Goal: Information Seeking & Learning: Learn about a topic

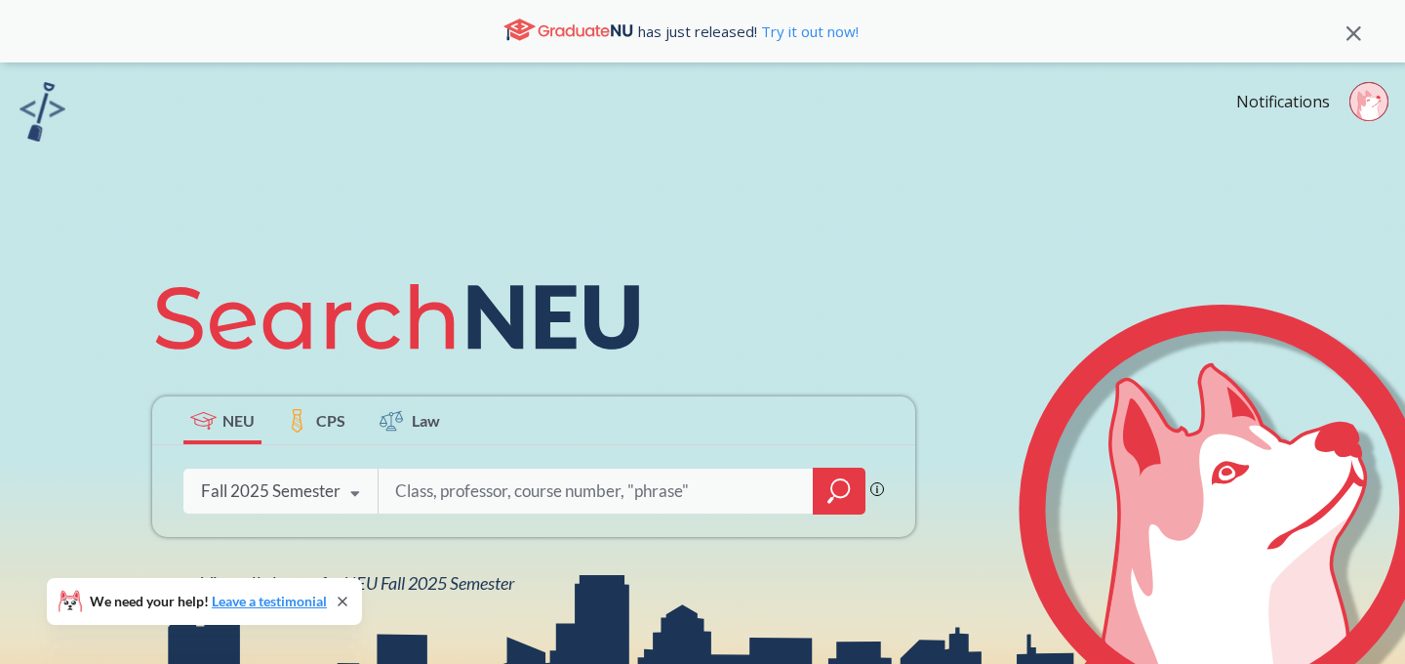
paste input "11003"
type input "11003"
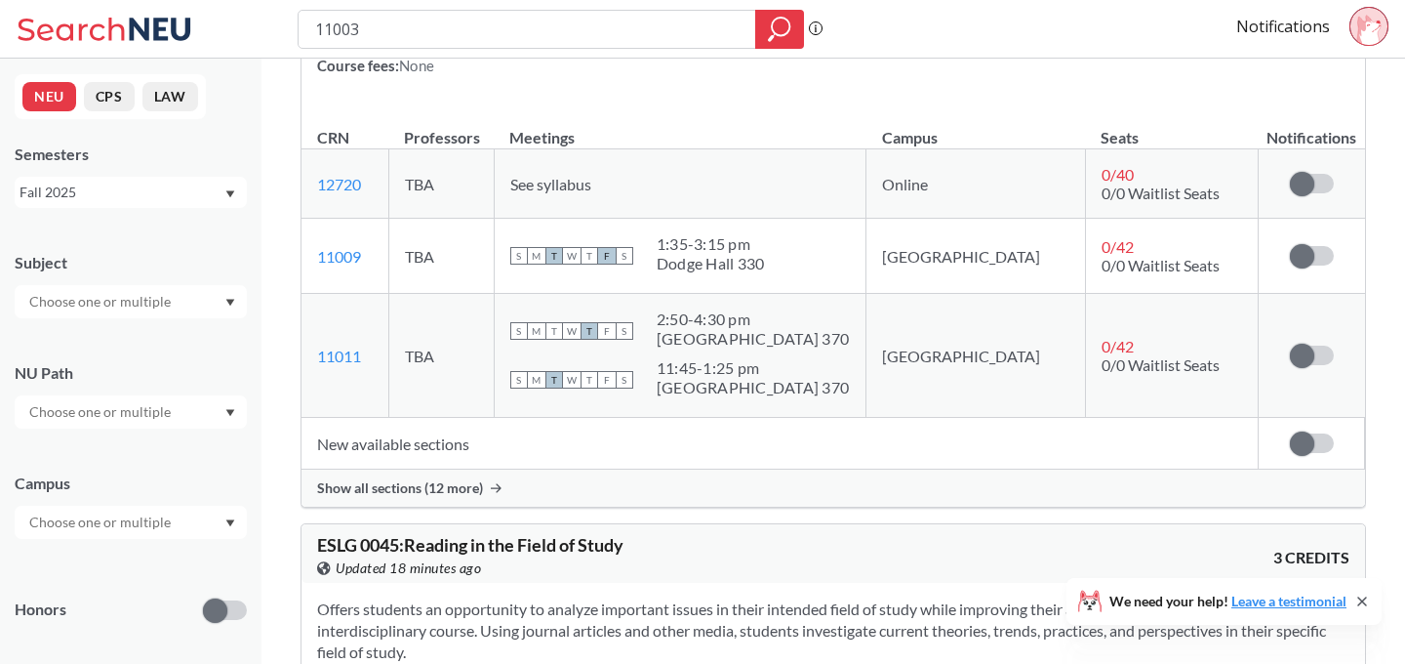
scroll to position [350, 0]
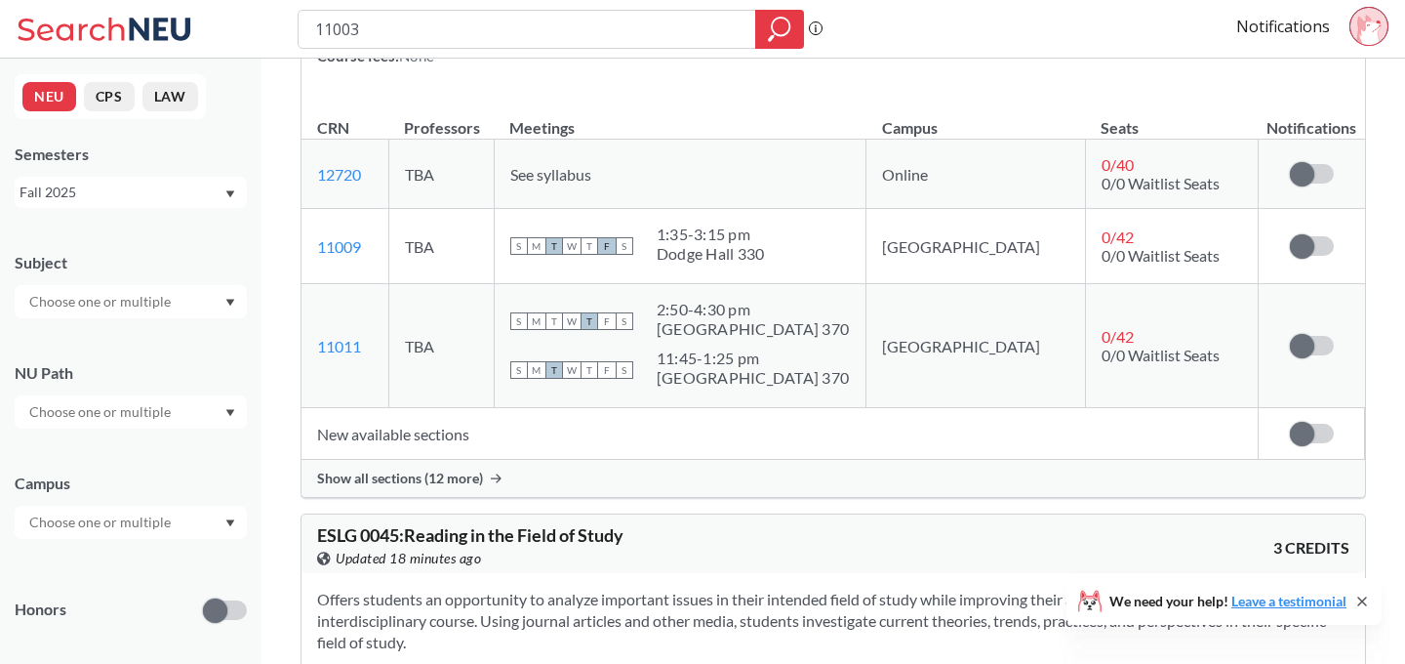
click at [463, 466] on div "Show all sections (12 more)" at bounding box center [834, 478] width 1064 height 37
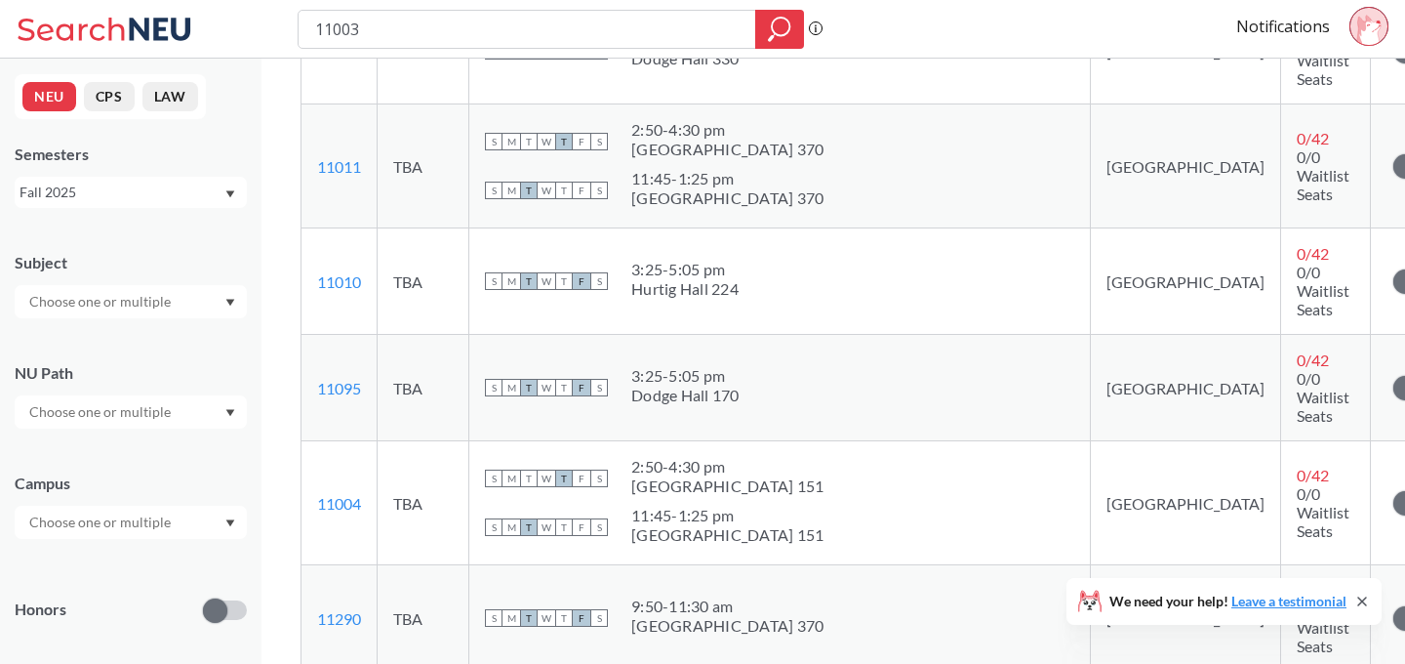
scroll to position [599, 0]
click at [322, 608] on link "11290" at bounding box center [339, 617] width 44 height 19
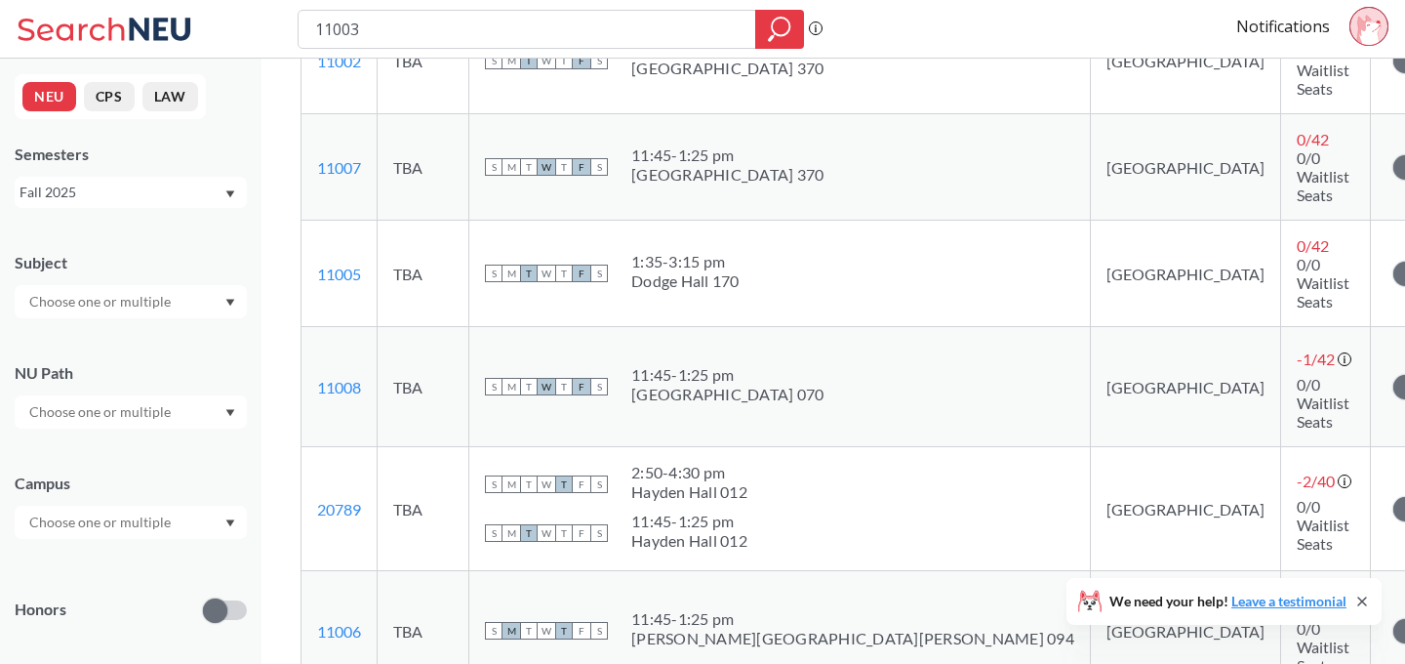
scroll to position [1265, 0]
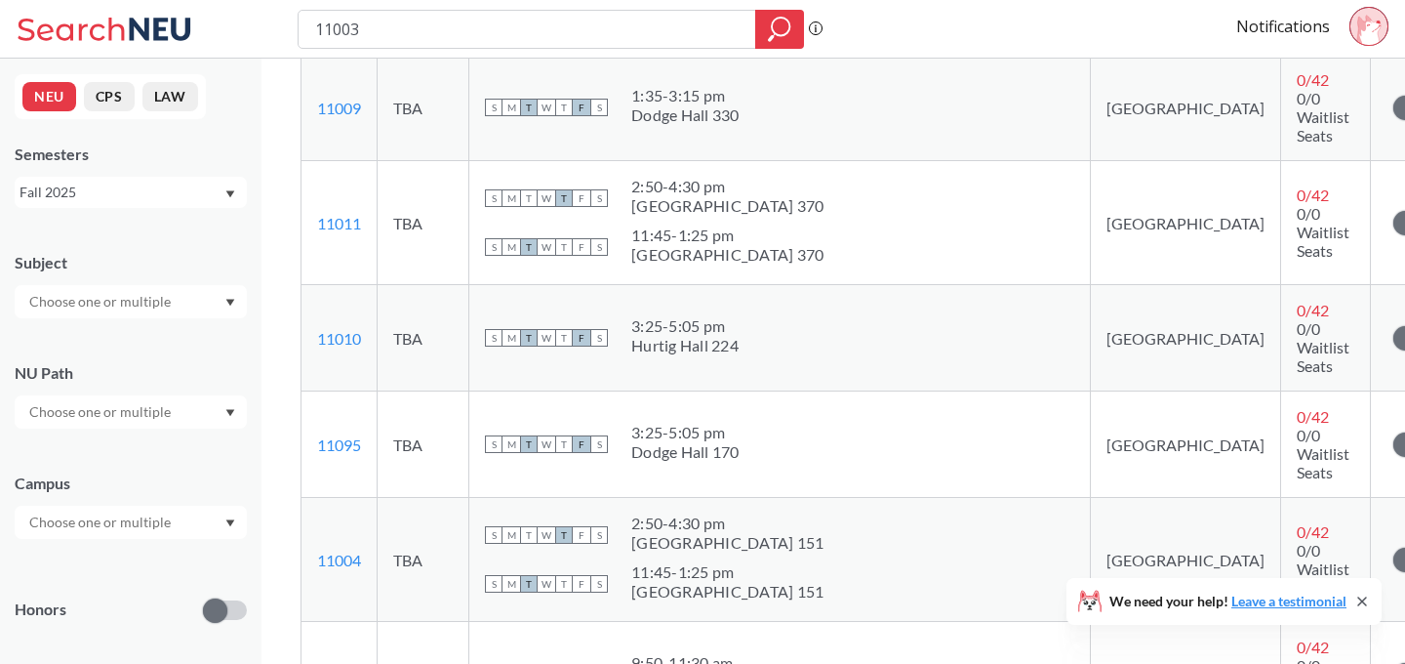
scroll to position [664, 0]
click at [1394, 661] on span at bounding box center [1406, 673] width 24 height 24
click at [1394, 663] on input "checkbox" at bounding box center [1394, 663] width 0 height 0
click at [561, 23] on input "11003" at bounding box center [527, 29] width 428 height 33
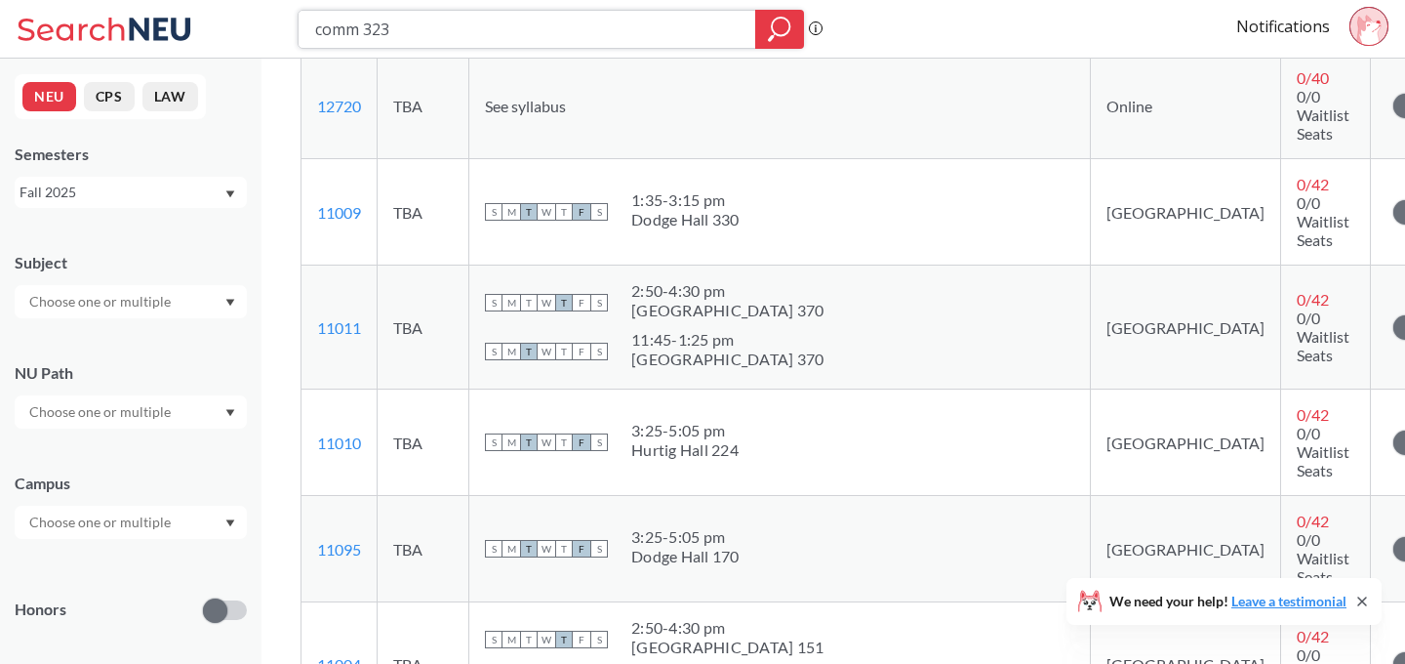
type input "comm 3230"
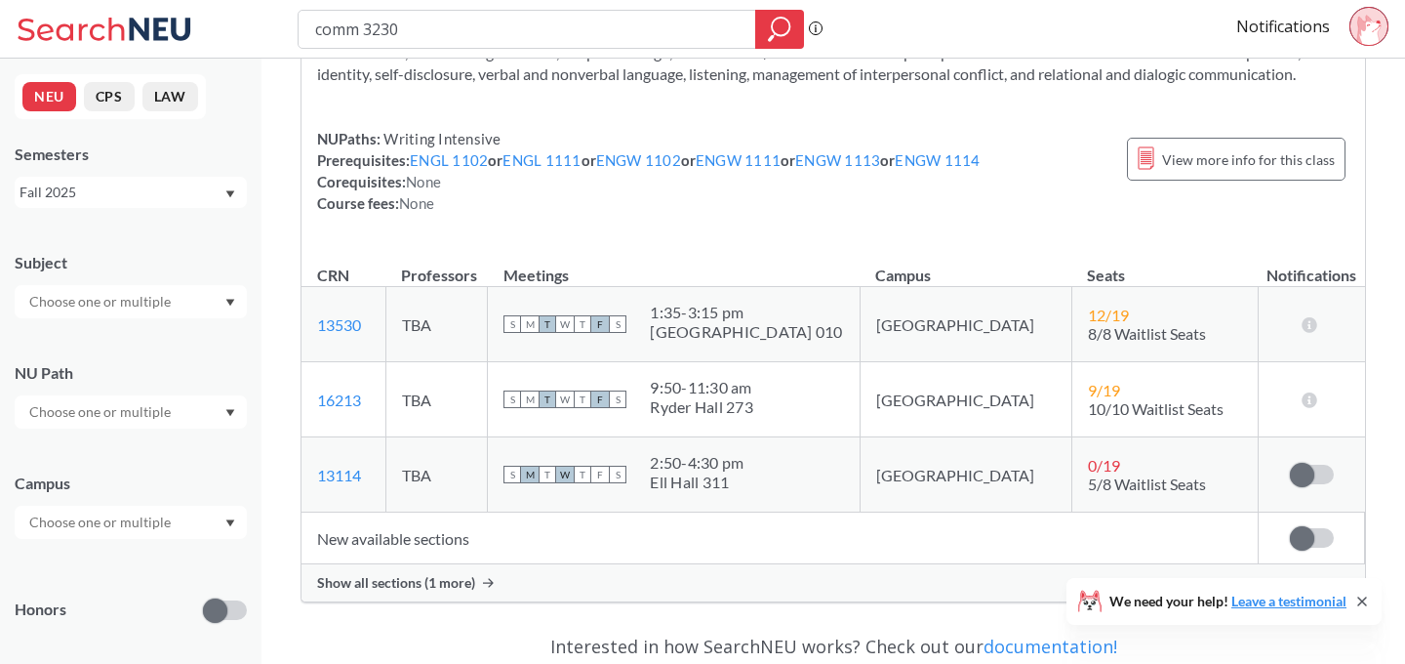
scroll to position [197, 0]
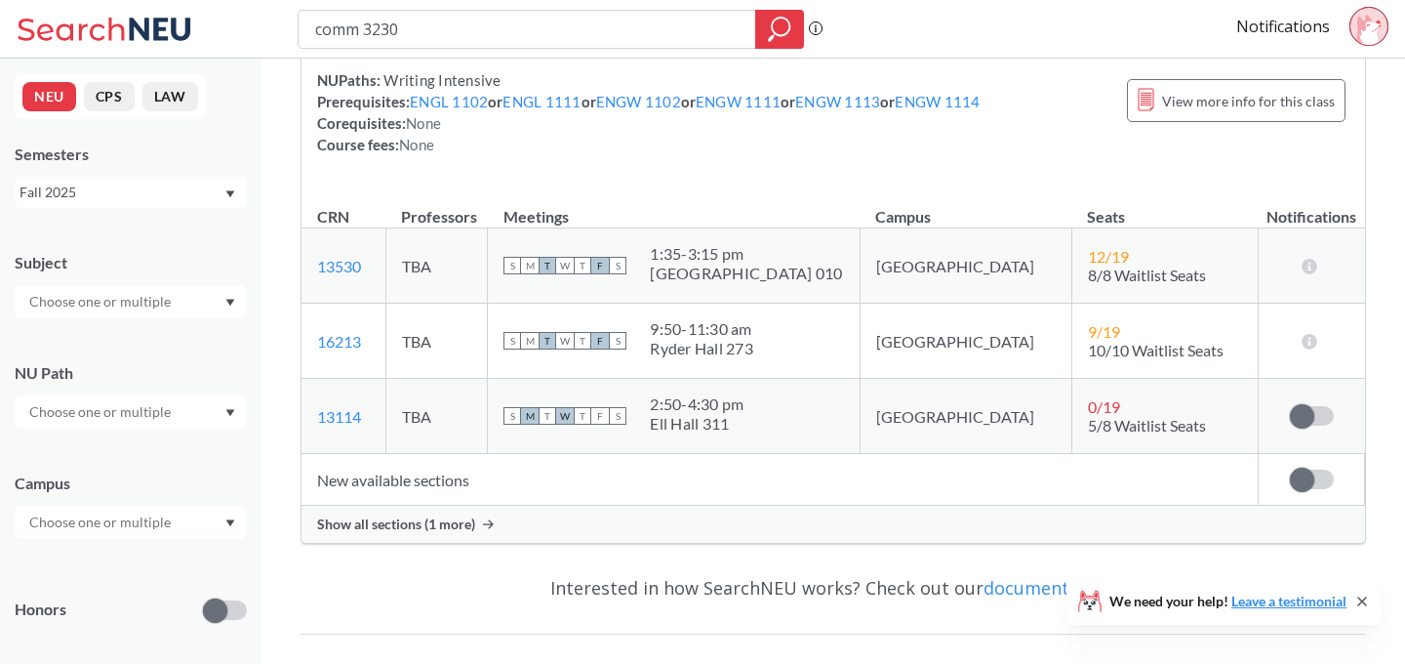
click at [438, 546] on div "COMM 3230 : Interpersonal Communication View this course on Banner. Updated 24 …" at bounding box center [834, 215] width 1066 height 688
click at [441, 516] on span "Show all sections (1 more)" at bounding box center [396, 524] width 158 height 18
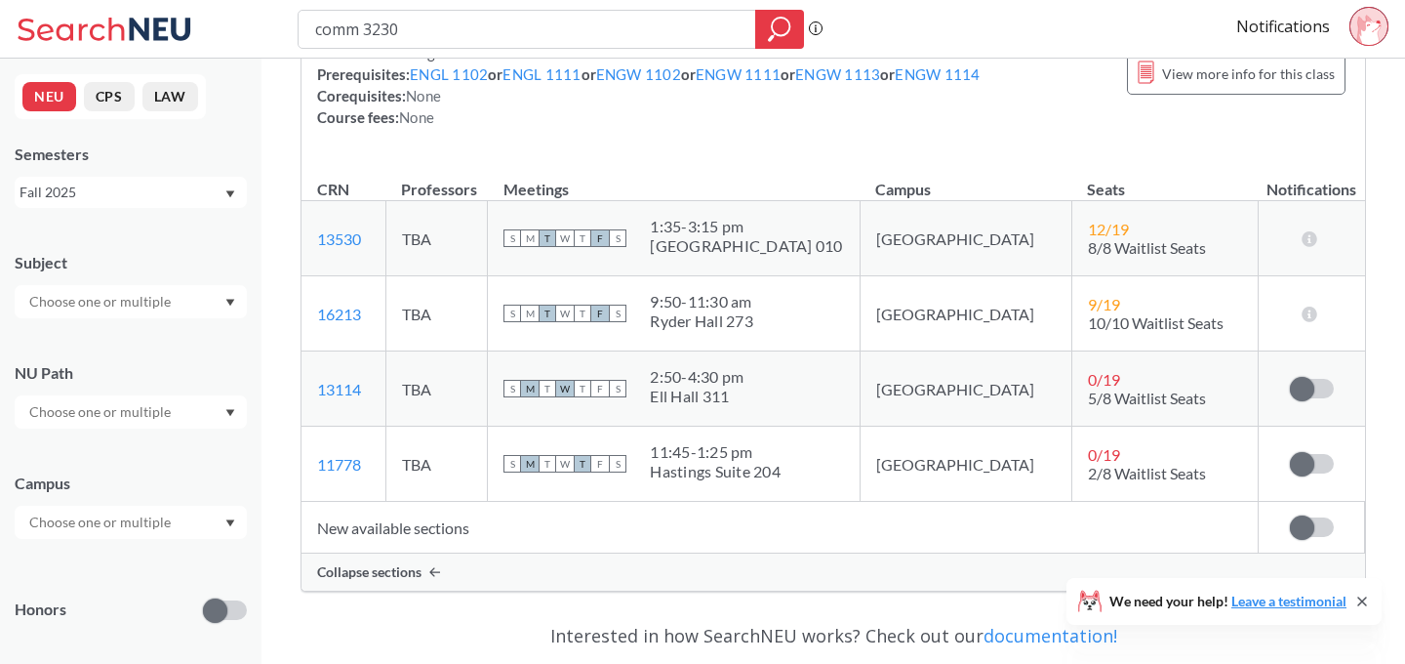
scroll to position [232, 0]
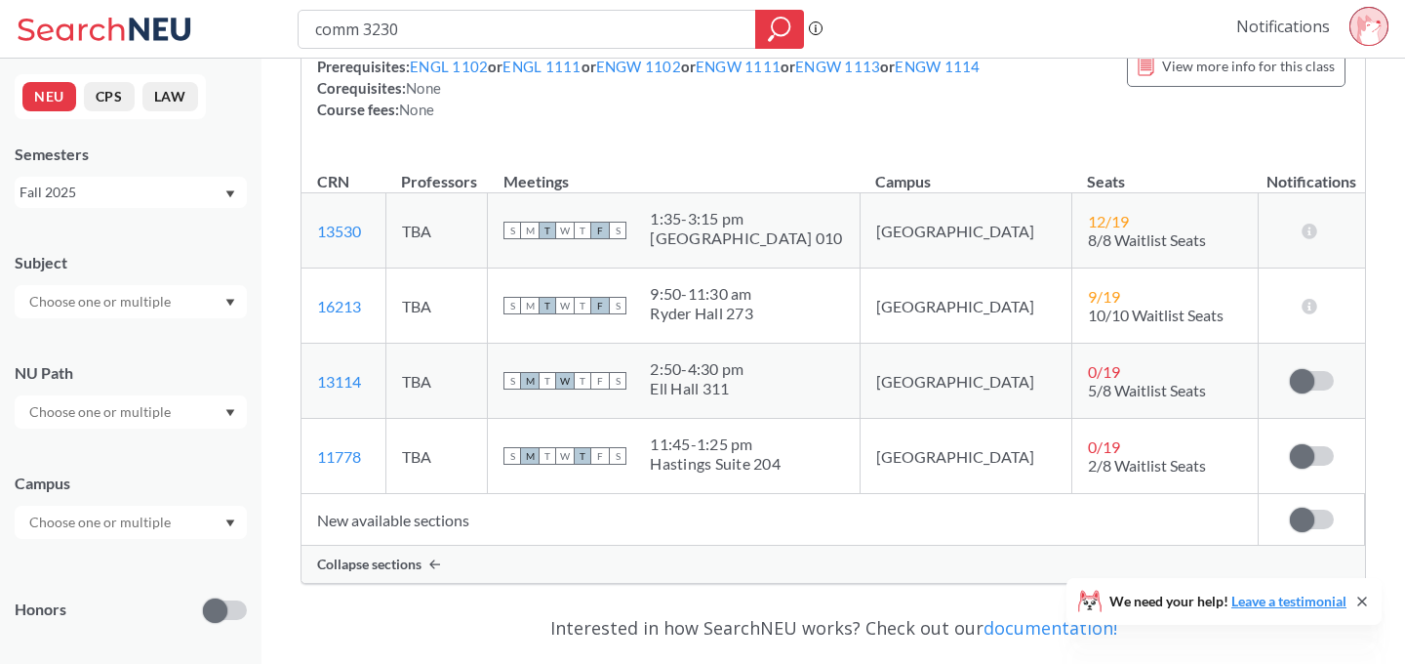
click at [1274, 33] on link "Notifications" at bounding box center [1284, 26] width 94 height 21
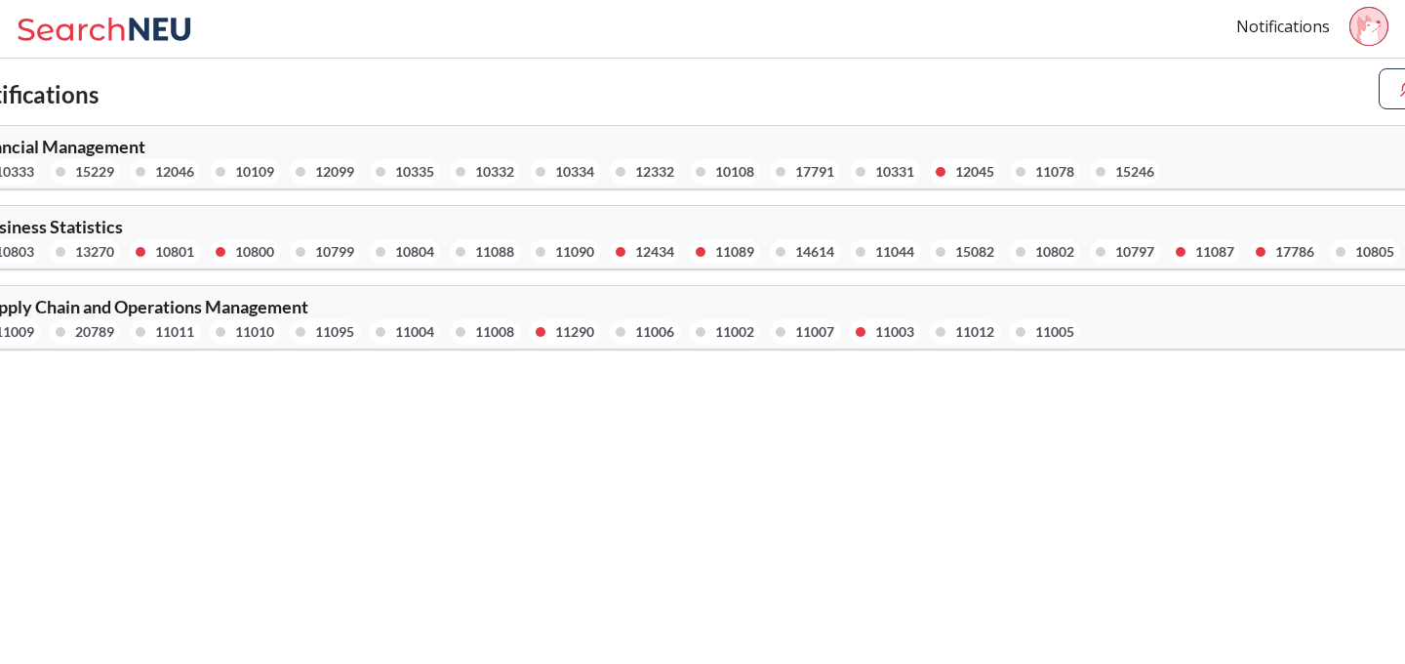
click at [968, 166] on div "12045" at bounding box center [974, 171] width 39 height 21
click at [976, 165] on div "12045" at bounding box center [974, 171] width 39 height 21
click at [1050, 57] on div "Notifications" at bounding box center [702, 29] width 1405 height 59
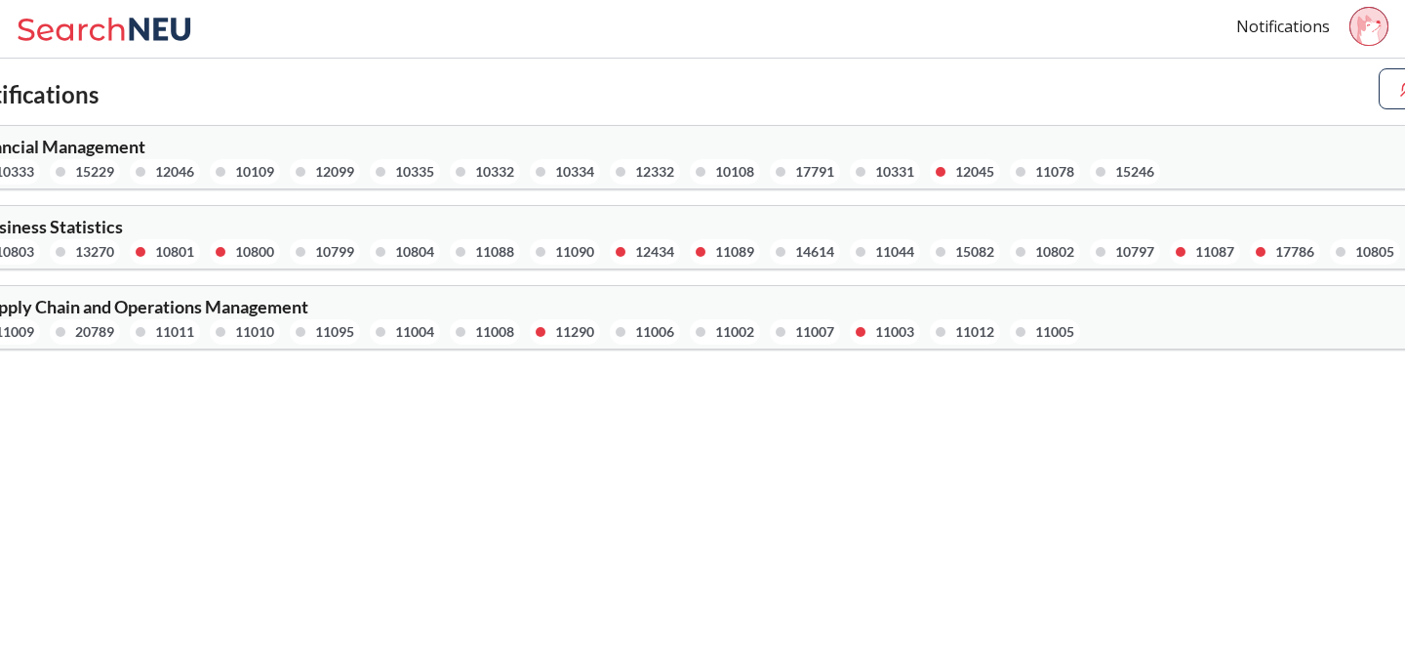
click at [982, 167] on div "12045" at bounding box center [974, 171] width 39 height 21
click at [844, 235] on div "MGSC 2301 : Business Statistics 10806 10803 13270 10801 10800 10799 10804 11088…" at bounding box center [702, 237] width 1677 height 62
click at [892, 342] on div "11003" at bounding box center [885, 331] width 70 height 25
click at [755, 371] on body "Notifications Fall 2025 Notifications Unsubscribe All FINA 2201 : Financial Man…" at bounding box center [702, 332] width 1405 height 664
click at [160, 8] on div "Notifications" at bounding box center [702, 29] width 1405 height 59
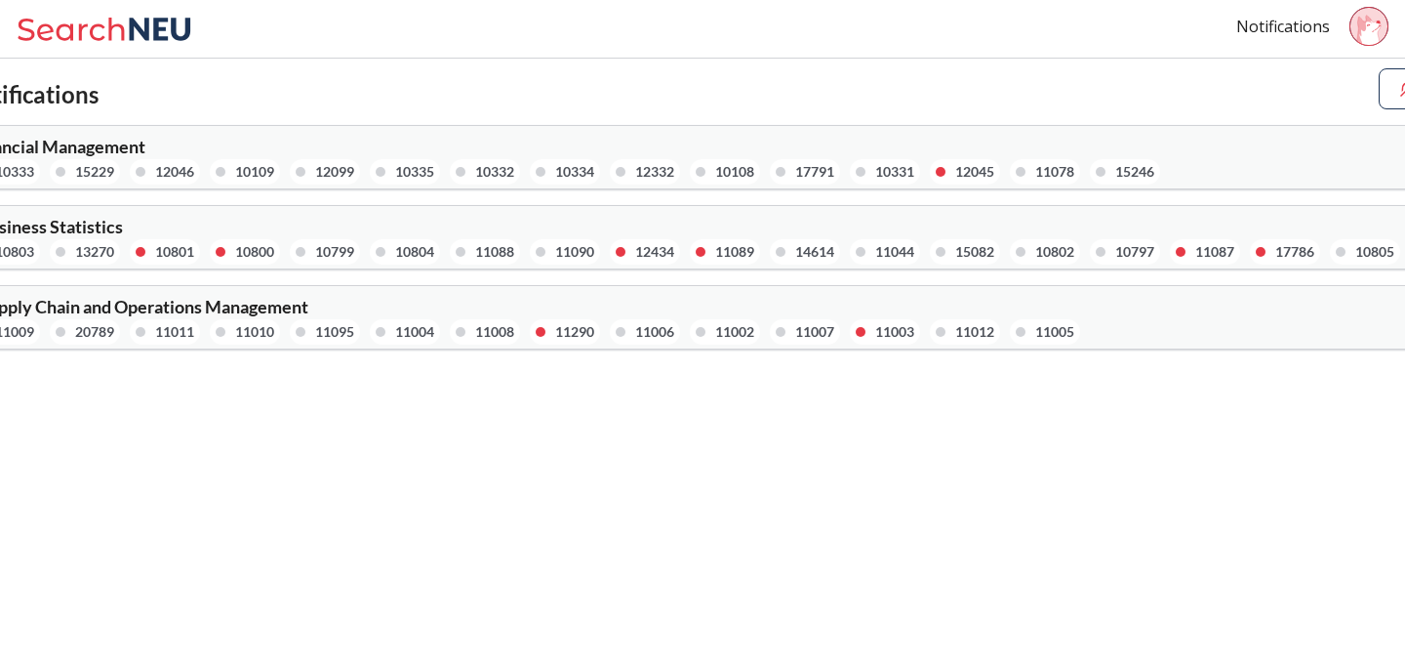
click at [151, 25] on icon at bounding box center [108, 29] width 182 height 39
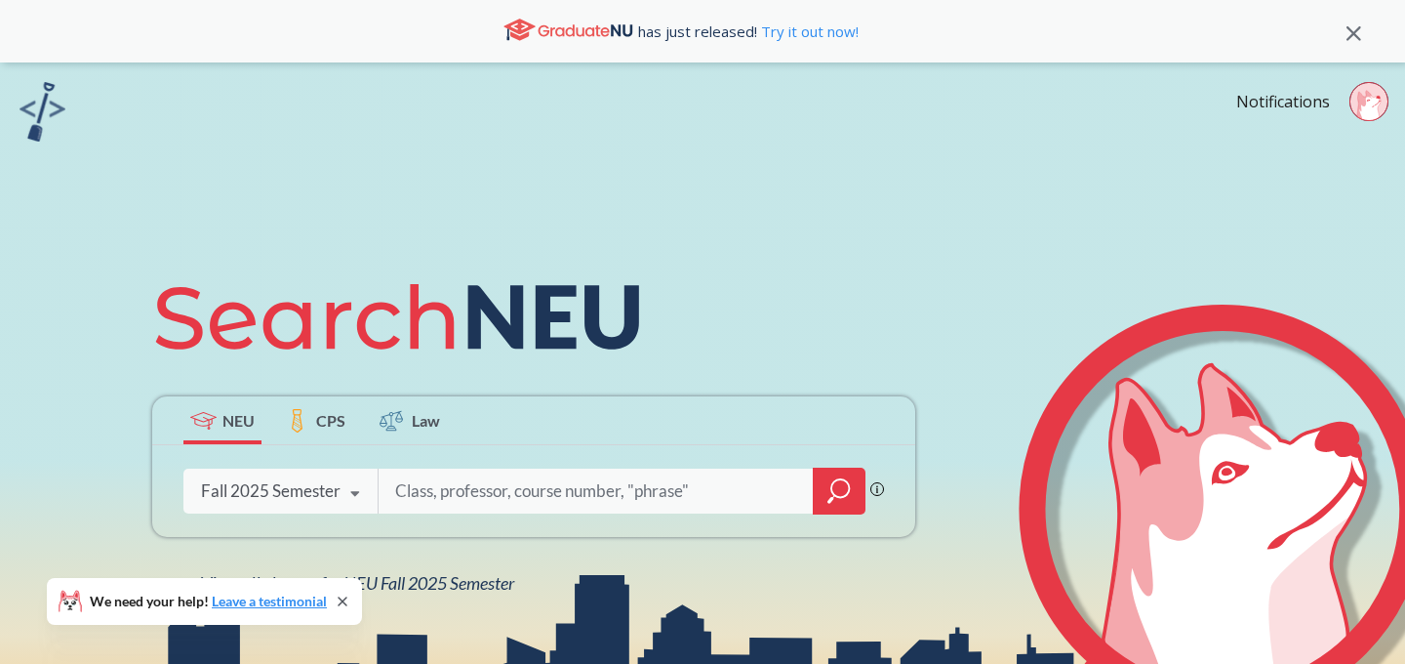
click at [1324, 113] on div "Notifications" at bounding box center [1321, 104] width 169 height 45
click at [1292, 100] on link "Notifications" at bounding box center [1284, 101] width 94 height 21
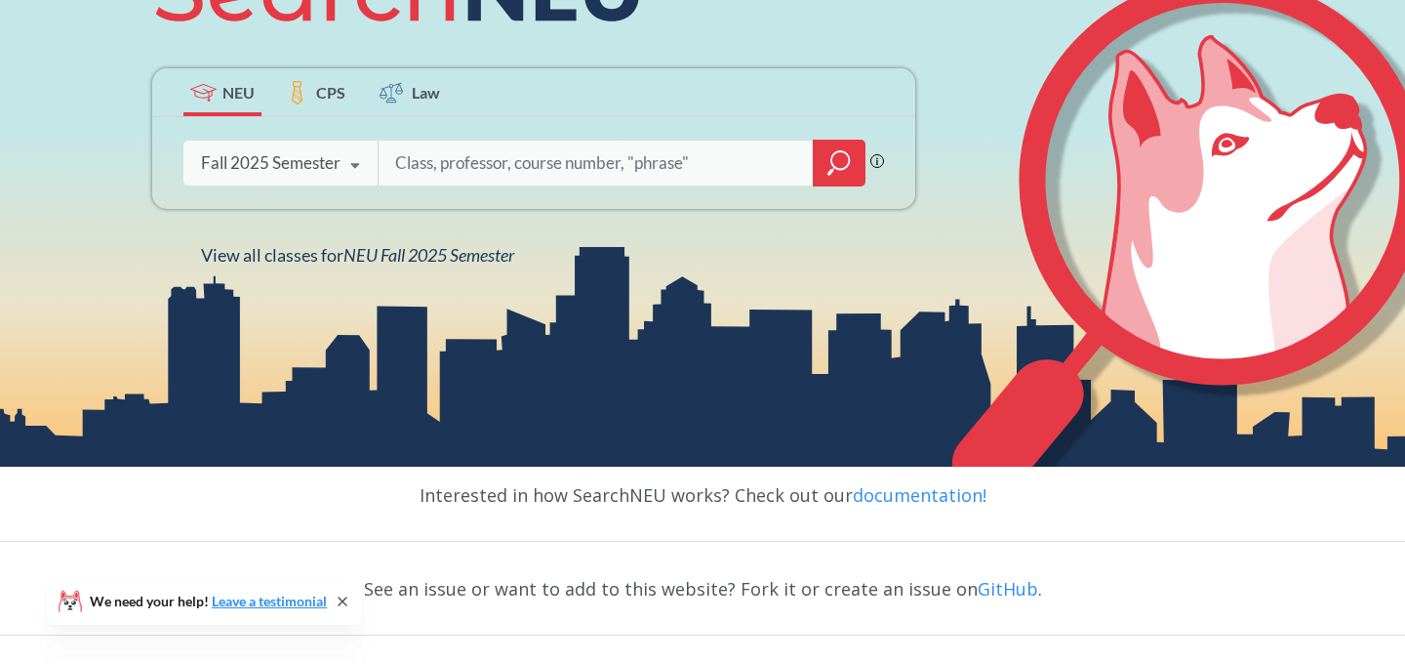
scroll to position [356, 0]
